Goal: Transaction & Acquisition: Purchase product/service

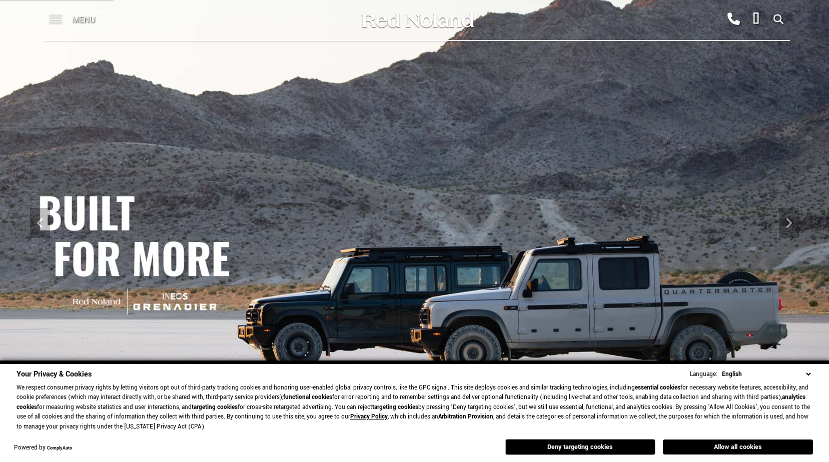
click at [59, 21] on span at bounding box center [56, 20] width 13 height 40
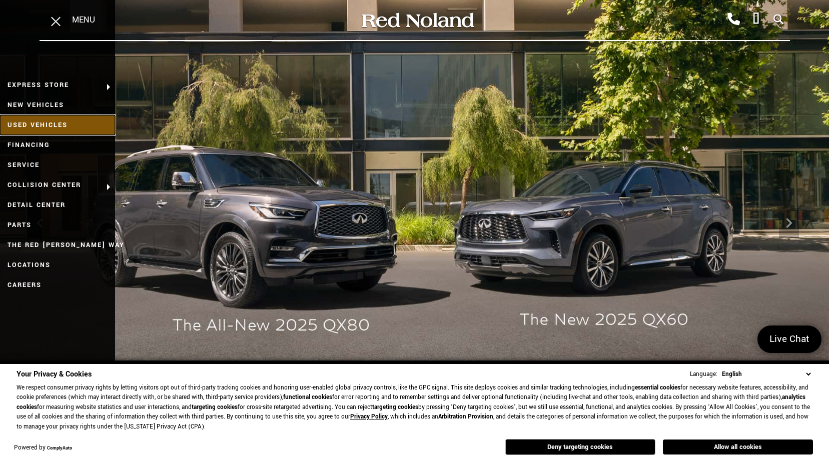
click at [60, 128] on link "Used Vehicles" at bounding box center [57, 125] width 115 height 20
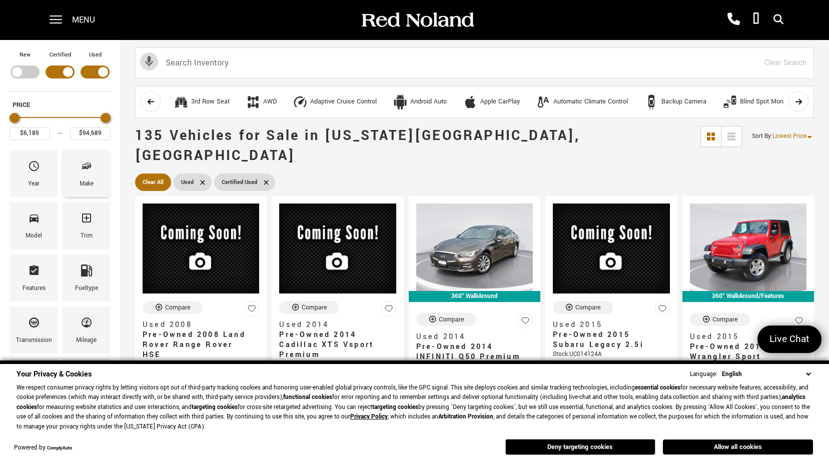
click at [75, 184] on div "Make" at bounding box center [87, 173] width 48 height 47
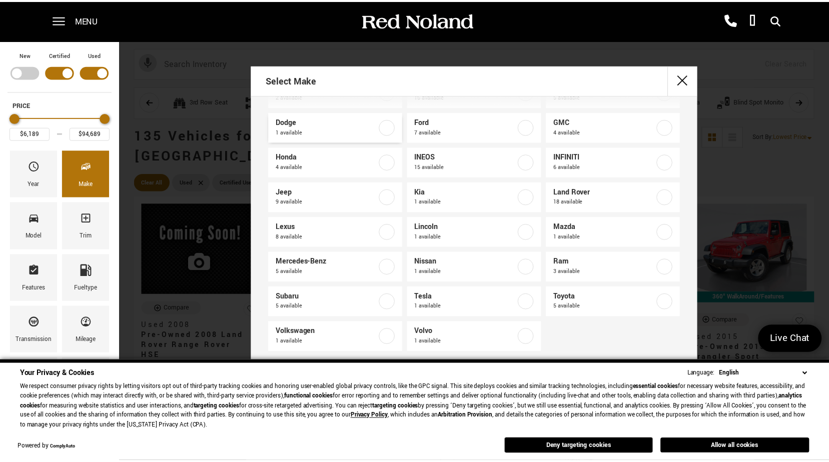
scroll to position [73, 0]
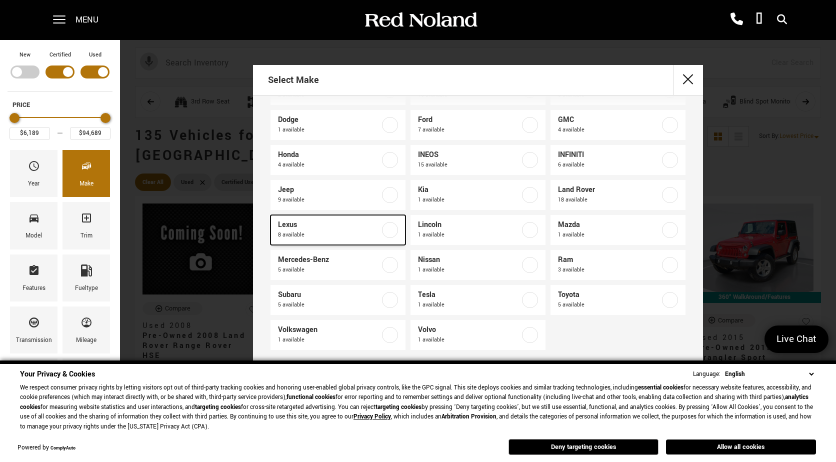
click at [368, 221] on span "Lexus" at bounding box center [329, 225] width 102 height 10
type input "$26,678"
type input "$61,579"
checkbox input "true"
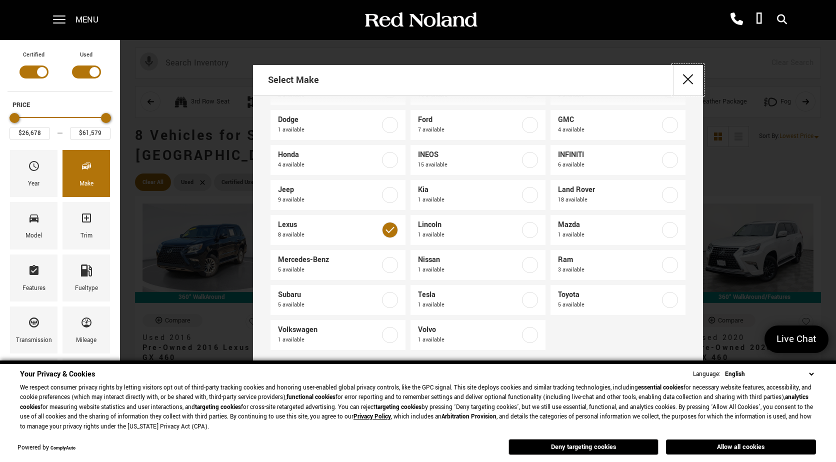
click at [686, 75] on button "close" at bounding box center [688, 80] width 30 height 30
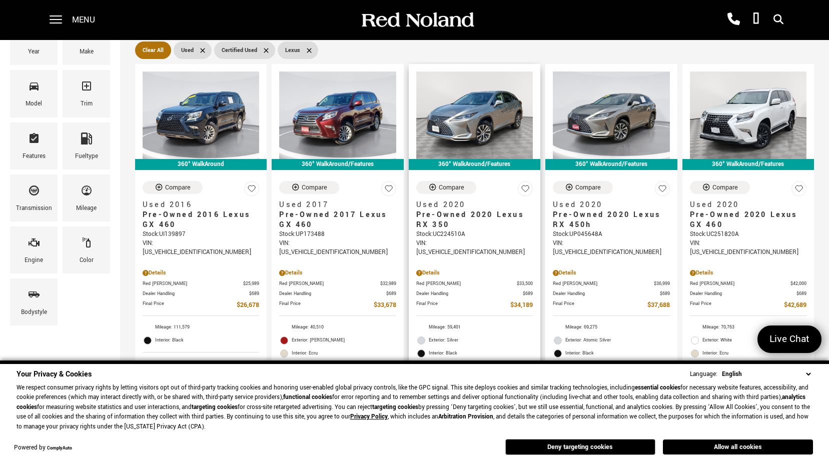
scroll to position [133, 0]
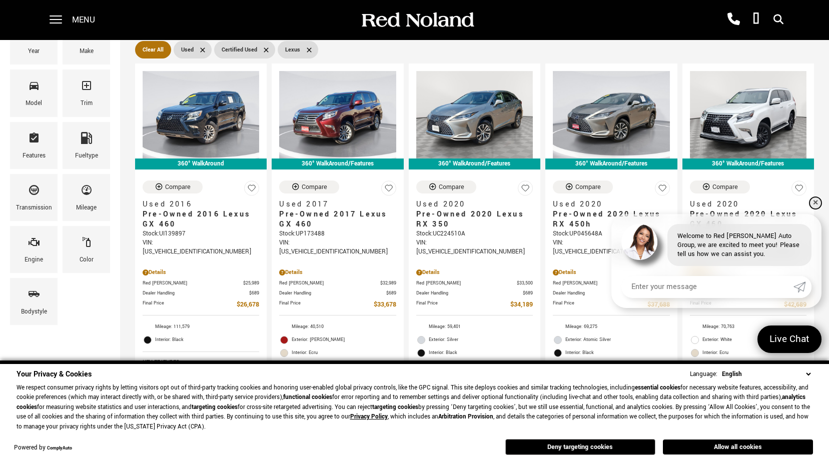
click at [814, 205] on link "✕" at bounding box center [815, 203] width 12 height 12
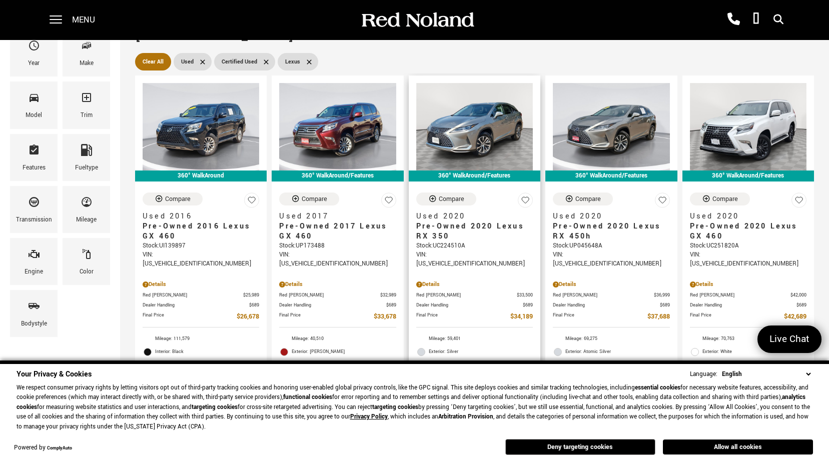
scroll to position [120, 0]
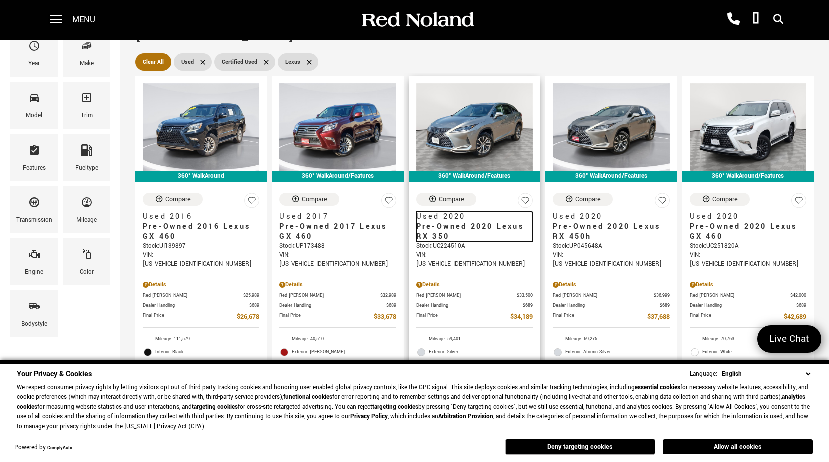
click at [454, 222] on span "Pre-Owned 2020 Lexus RX 350" at bounding box center [470, 232] width 109 height 20
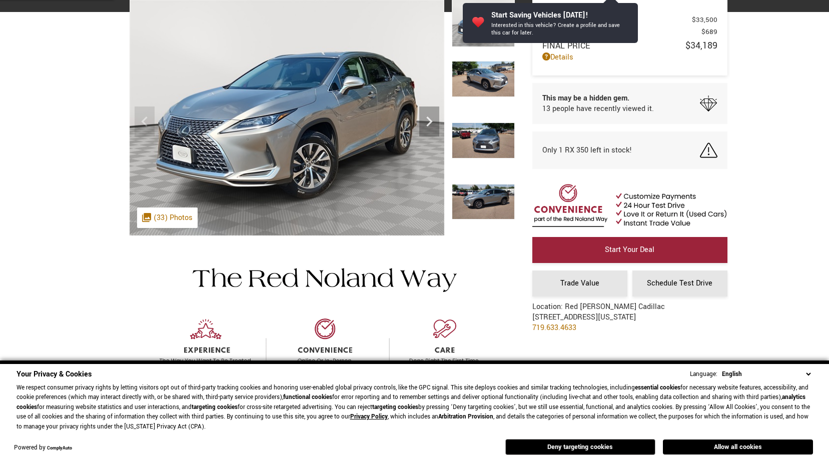
scroll to position [21, 0]
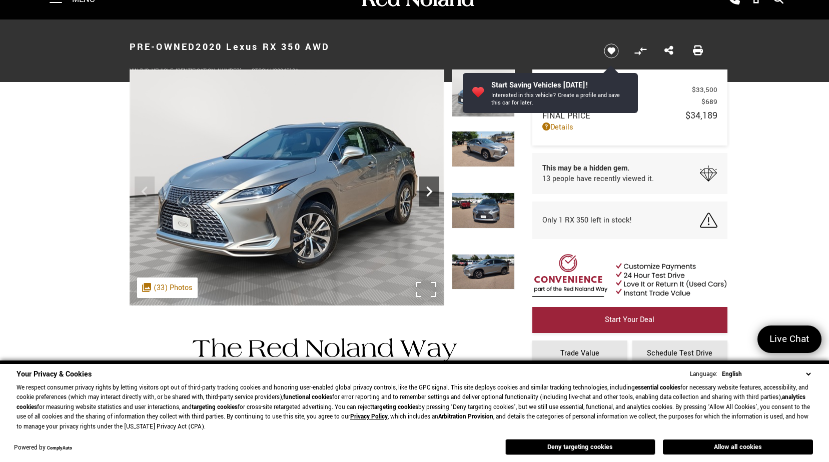
click at [428, 190] on icon "Next" at bounding box center [429, 192] width 20 height 20
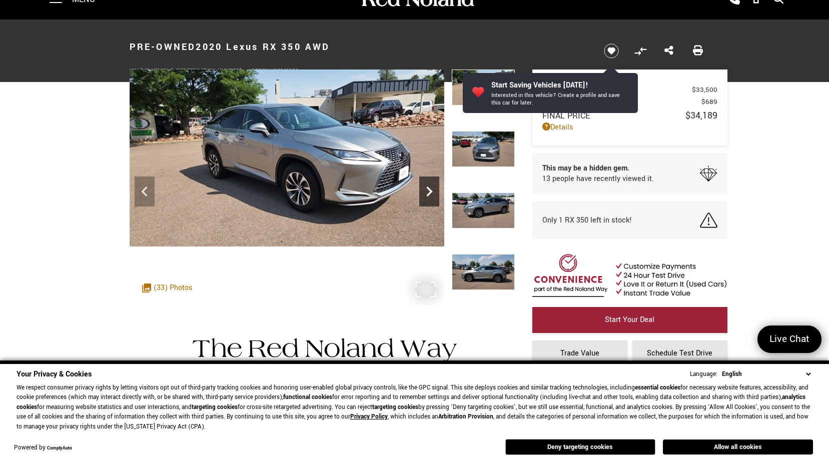
click at [428, 190] on icon "Next" at bounding box center [429, 192] width 20 height 20
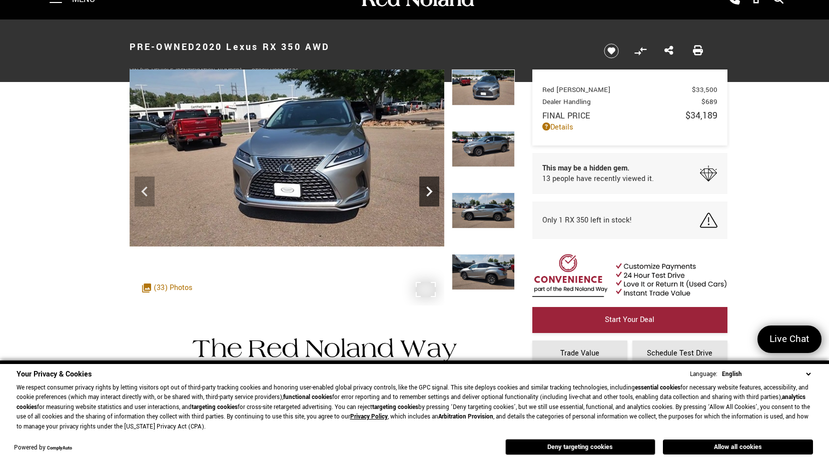
click at [428, 190] on icon "Next" at bounding box center [429, 192] width 20 height 20
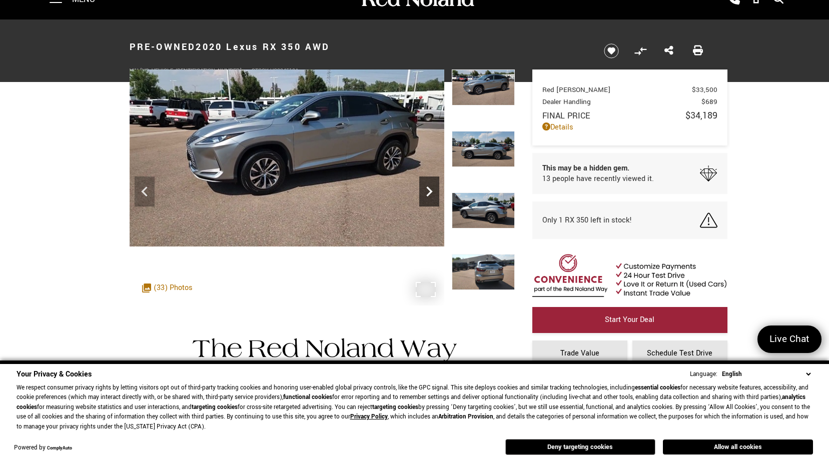
click at [428, 190] on icon "Next" at bounding box center [429, 192] width 20 height 20
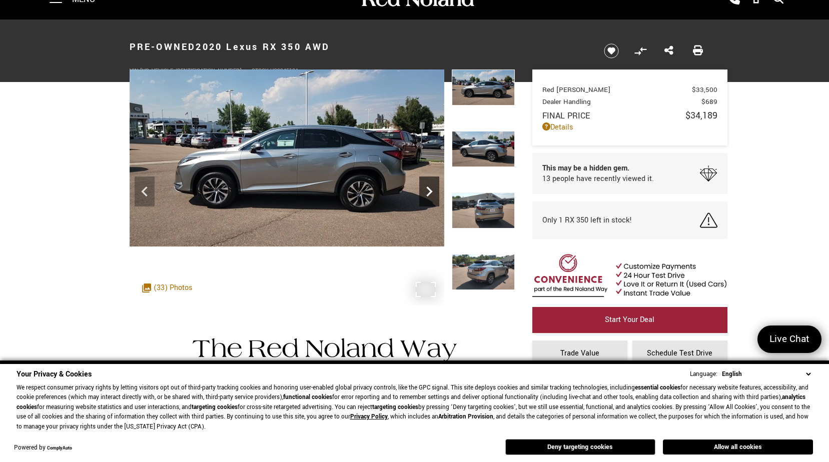
click at [428, 190] on icon "Next" at bounding box center [429, 192] width 20 height 20
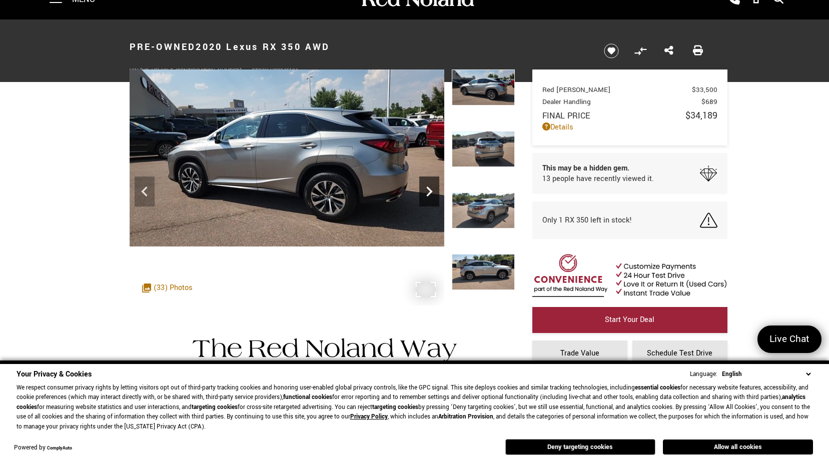
click at [428, 190] on icon "Next" at bounding box center [429, 192] width 20 height 20
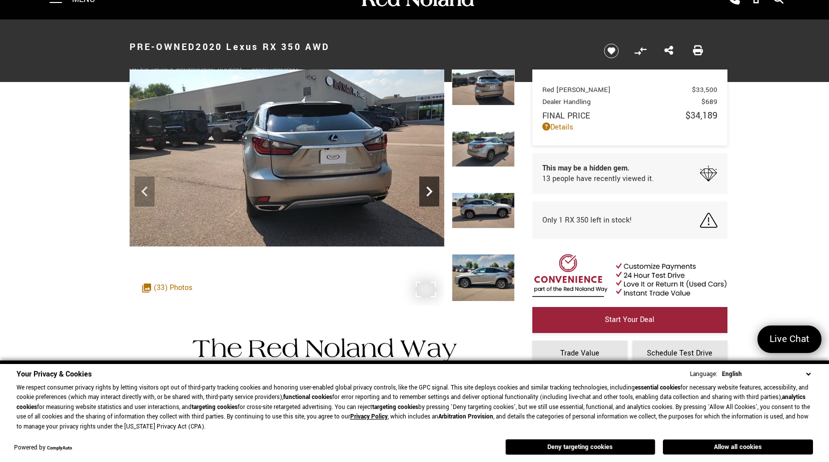
click at [428, 190] on icon "Next" at bounding box center [429, 192] width 20 height 20
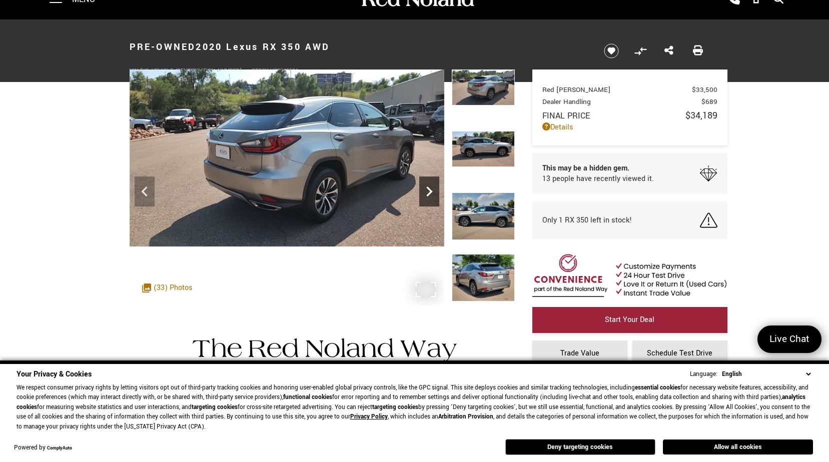
click at [428, 190] on icon "Next" at bounding box center [429, 192] width 20 height 20
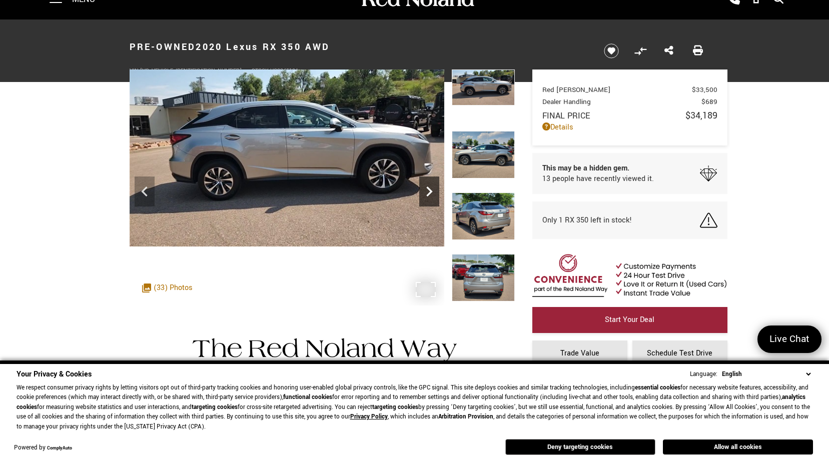
click at [428, 190] on icon "Next" at bounding box center [429, 192] width 20 height 20
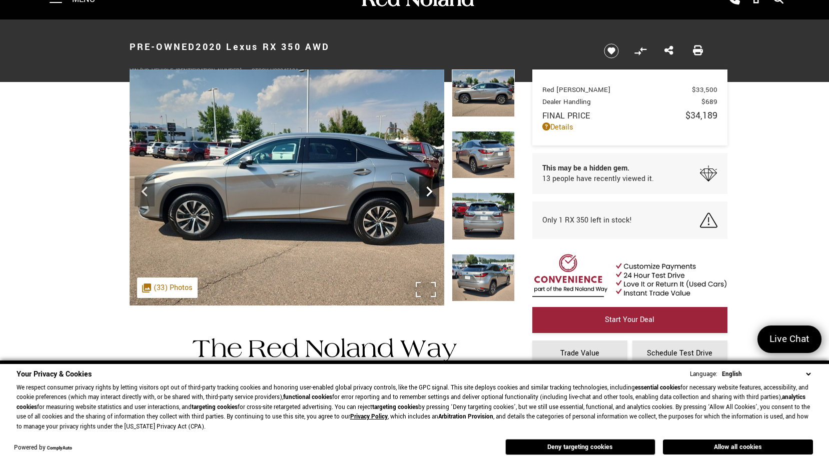
click at [428, 190] on icon "Next" at bounding box center [429, 192] width 20 height 20
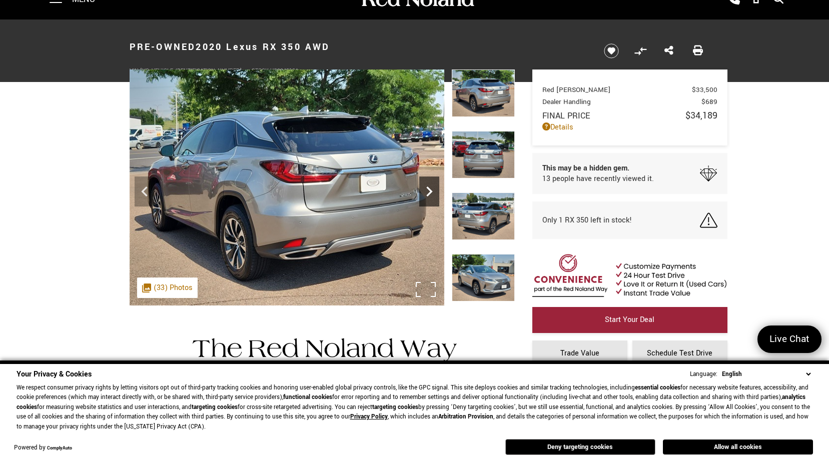
click at [428, 190] on icon "Next" at bounding box center [429, 192] width 20 height 20
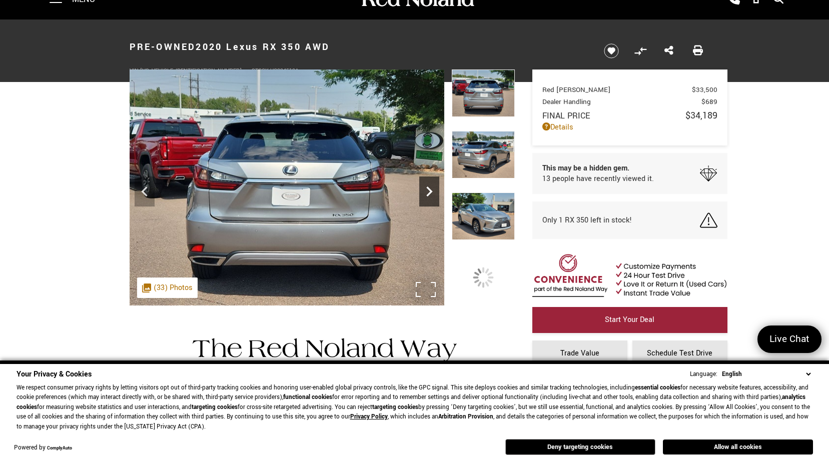
click at [428, 190] on icon "Next" at bounding box center [429, 192] width 20 height 20
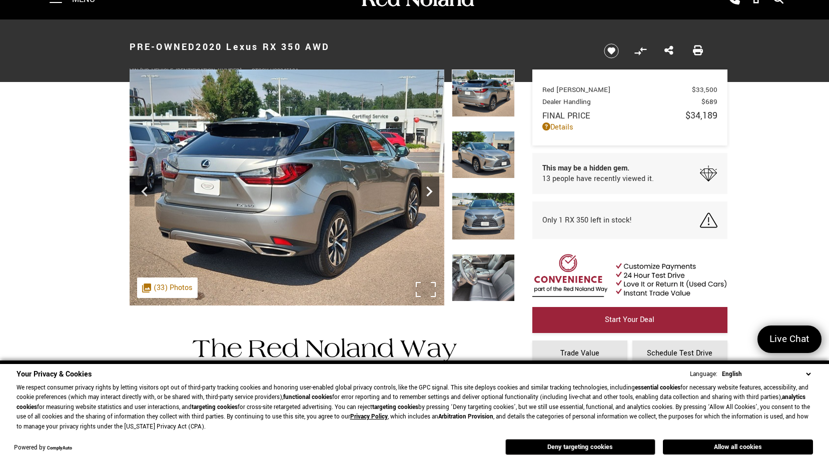
click at [428, 190] on icon "Next" at bounding box center [429, 192] width 20 height 20
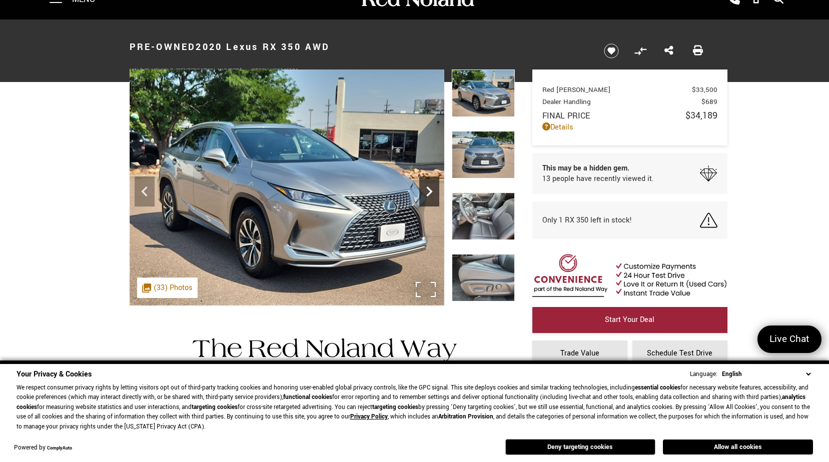
click at [428, 190] on icon "Next" at bounding box center [429, 192] width 20 height 20
